Goal: Transaction & Acquisition: Purchase product/service

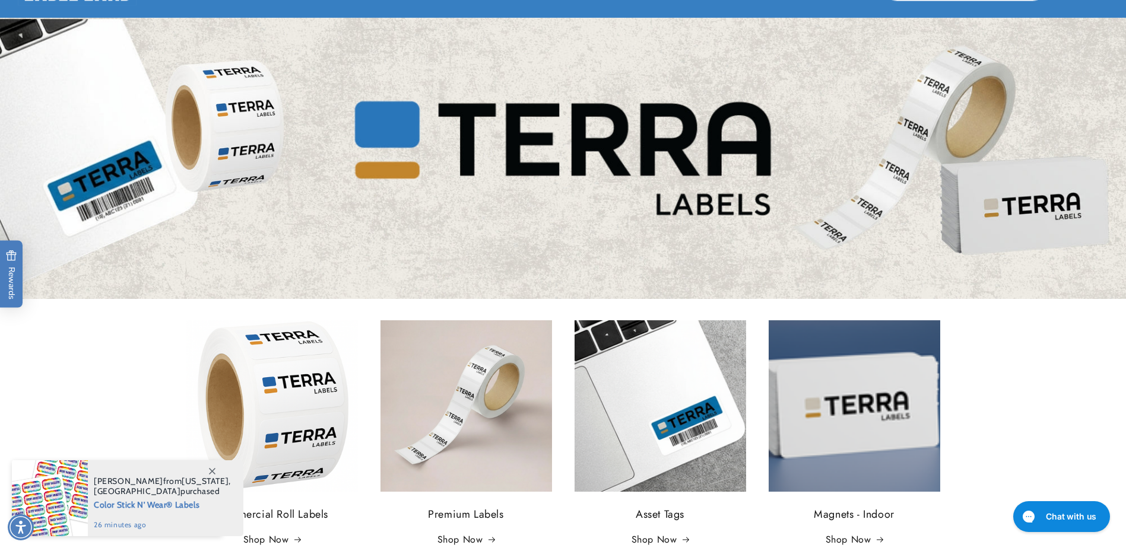
scroll to position [119, 0]
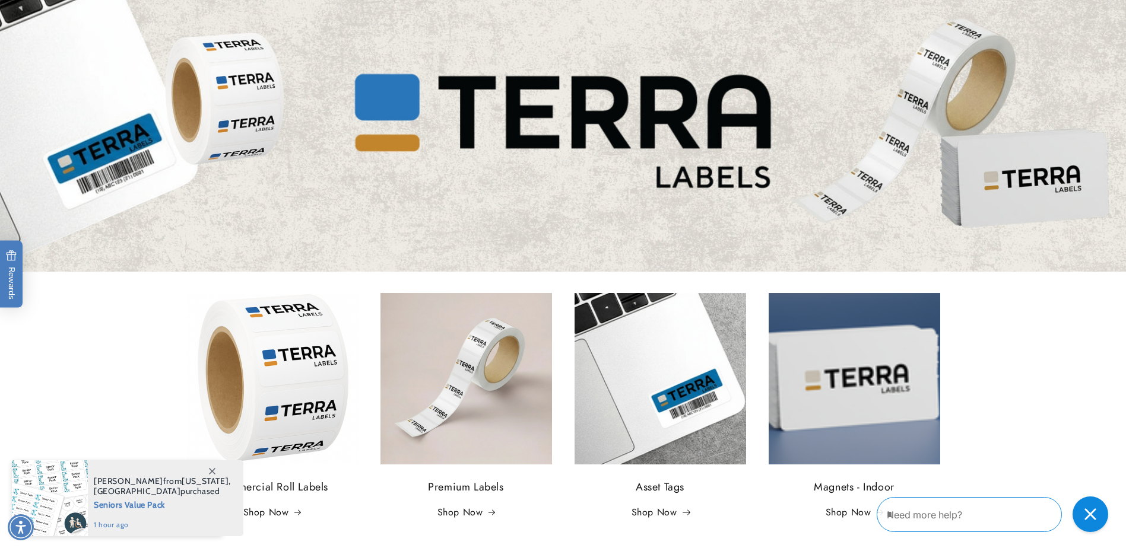
click at [665, 509] on link "Shop Now" at bounding box center [661, 513] width 58 height 17
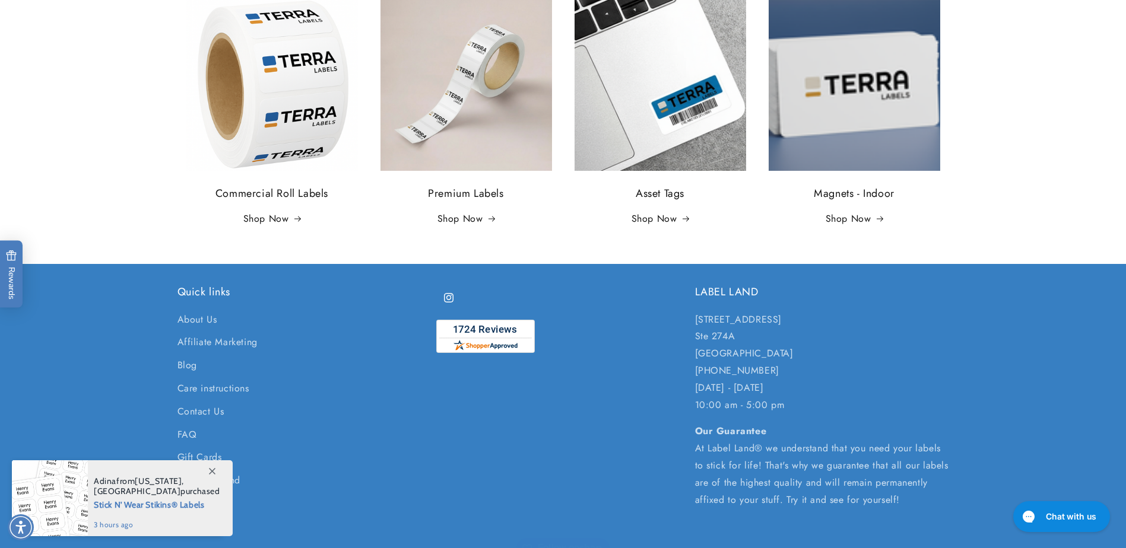
scroll to position [415, 0]
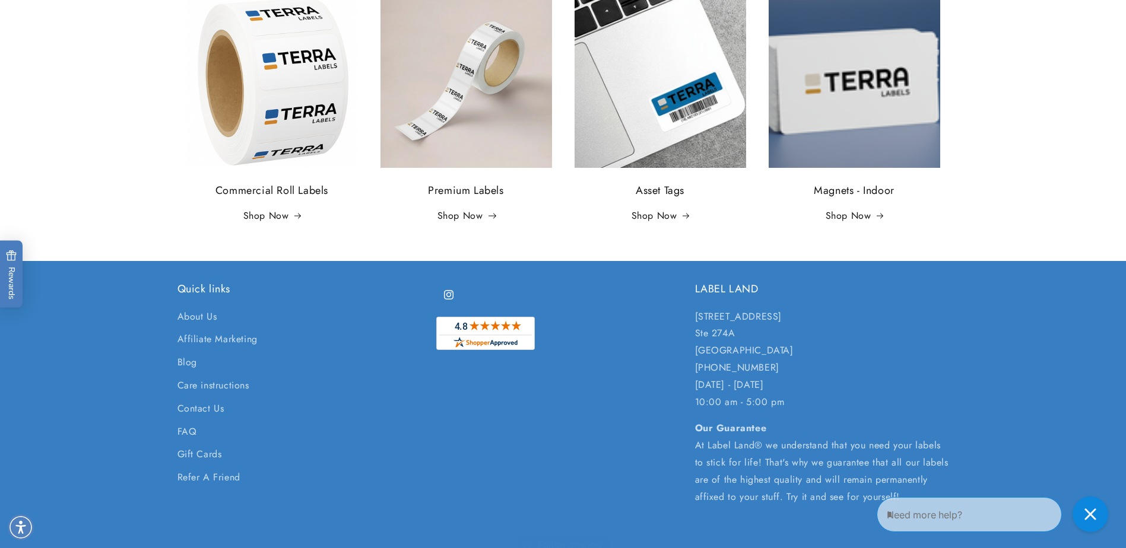
click at [463, 220] on link "Shop Now" at bounding box center [466, 216] width 58 height 17
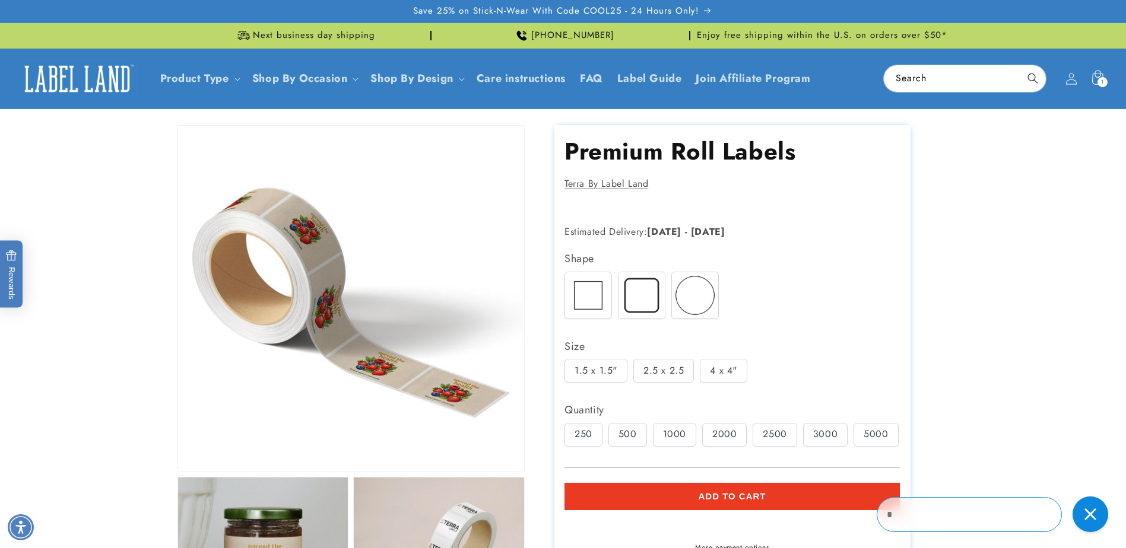
click at [679, 300] on img at bounding box center [695, 295] width 46 height 46
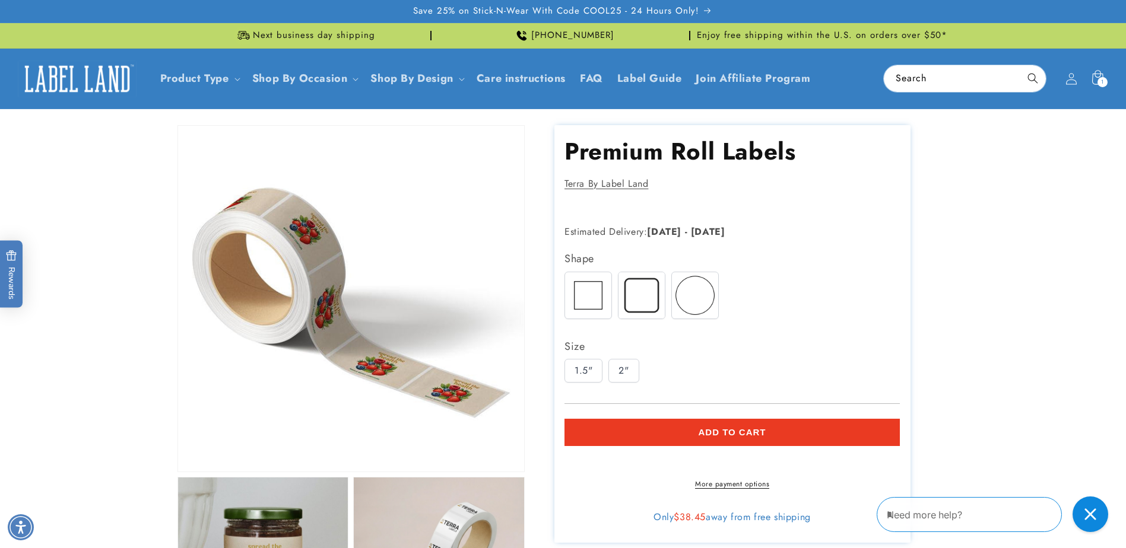
click at [646, 300] on img at bounding box center [641, 295] width 46 height 46
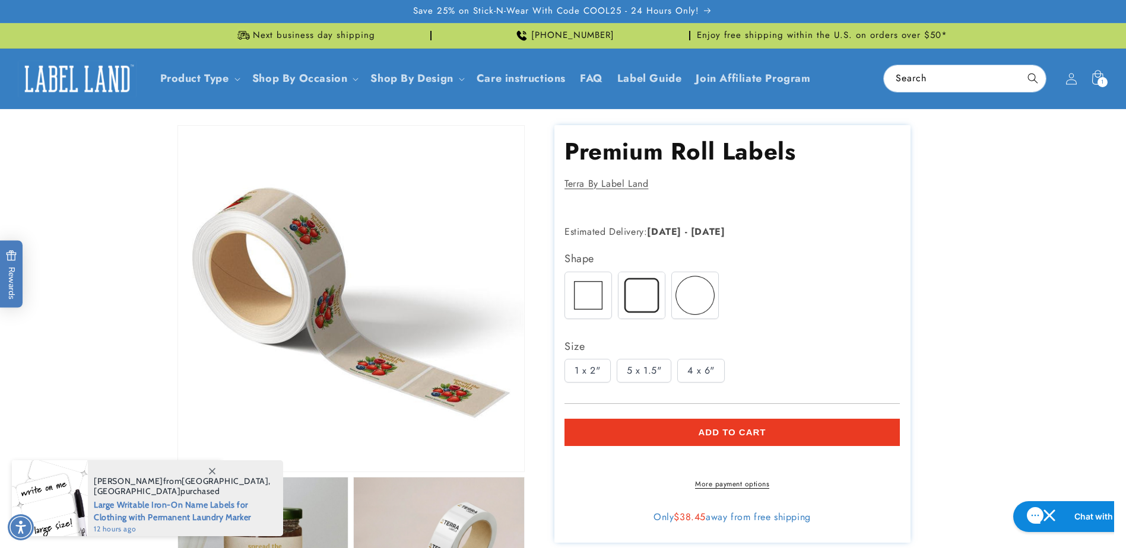
click at [601, 304] on img at bounding box center [588, 295] width 46 height 46
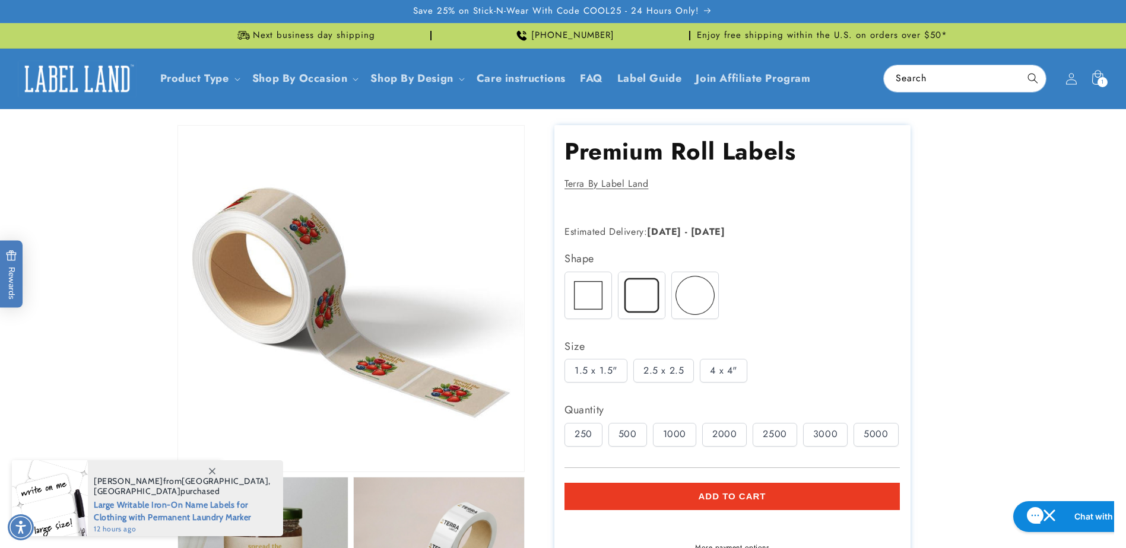
click at [658, 309] on img at bounding box center [641, 295] width 46 height 46
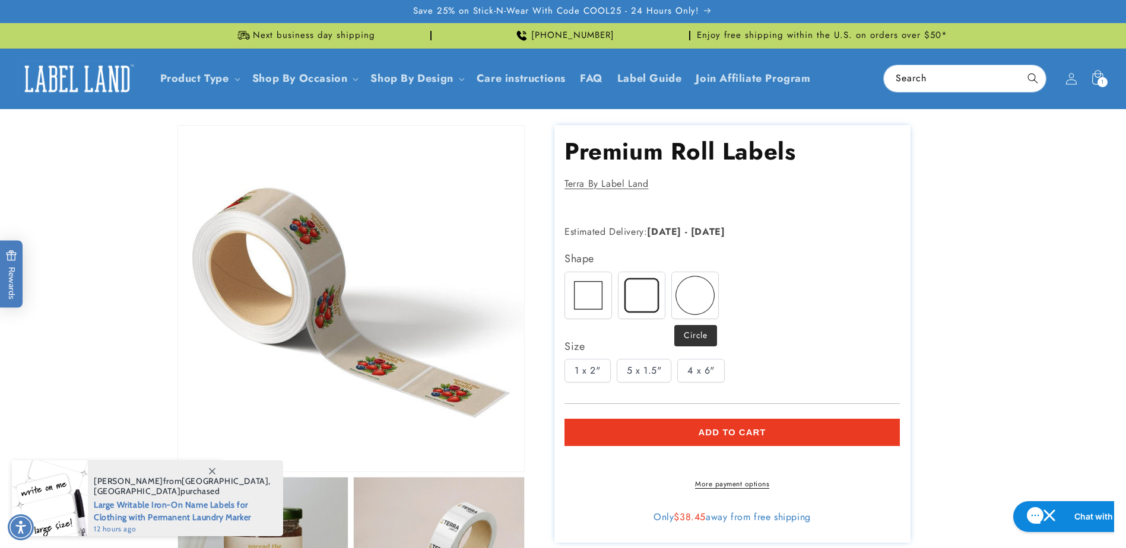
click at [689, 309] on img at bounding box center [695, 295] width 46 height 46
click at [637, 309] on img at bounding box center [641, 295] width 46 height 46
click at [594, 308] on img at bounding box center [588, 295] width 46 height 46
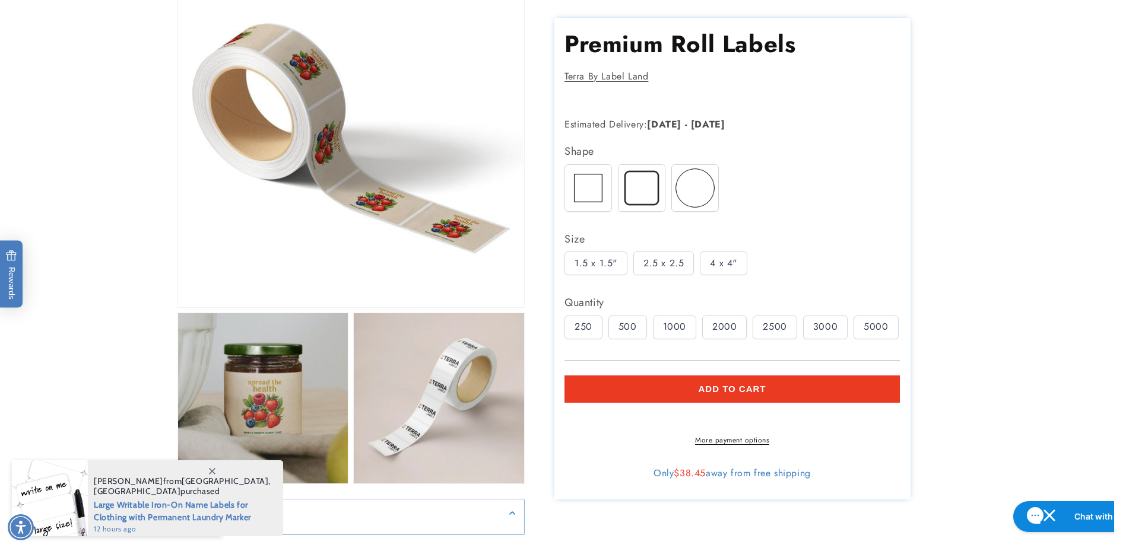
scroll to position [178, 0]
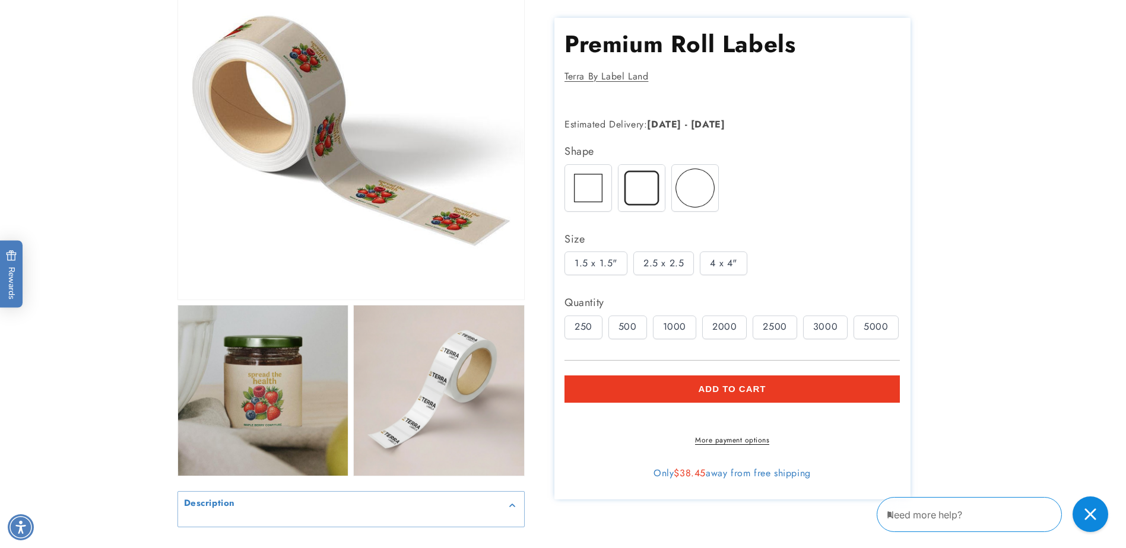
click at [681, 334] on div "1000" at bounding box center [674, 327] width 43 height 24
click at [713, 332] on div "2000" at bounding box center [724, 327] width 45 height 24
click at [771, 331] on div "2500" at bounding box center [775, 327] width 44 height 24
